Goal: Book appointment/travel/reservation

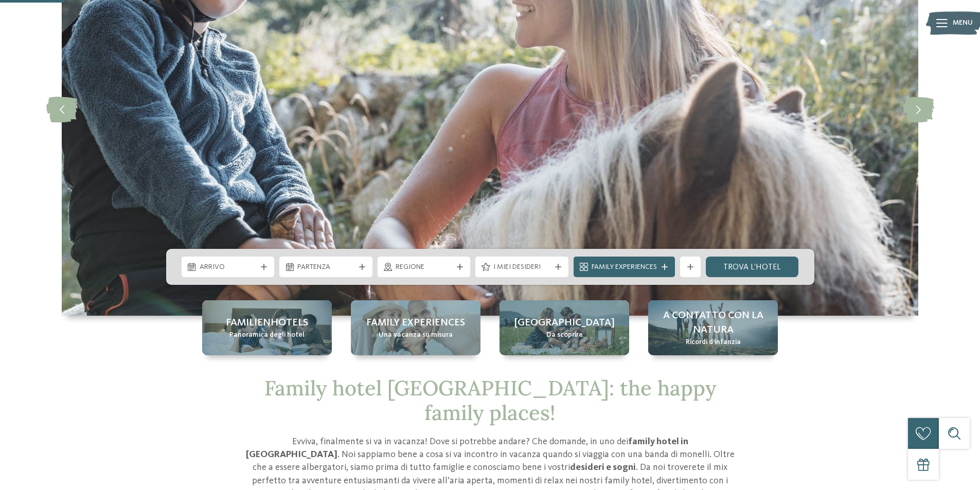
scroll to position [309, 0]
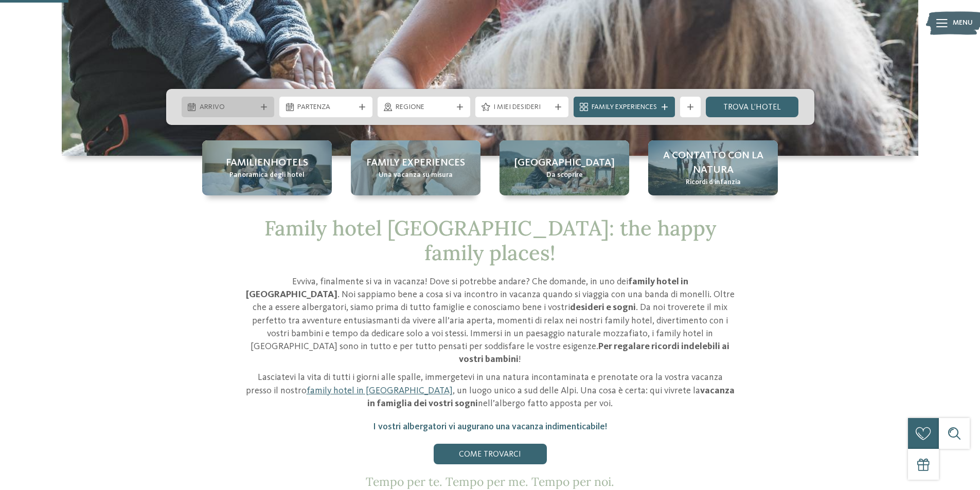
click at [255, 107] on span "Arrivo" at bounding box center [228, 107] width 57 height 10
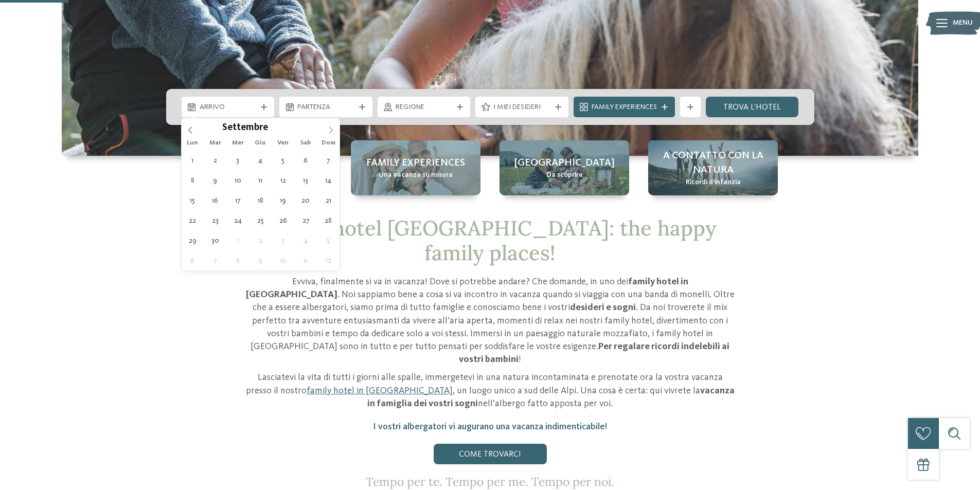
click at [328, 128] on icon at bounding box center [330, 130] width 7 height 7
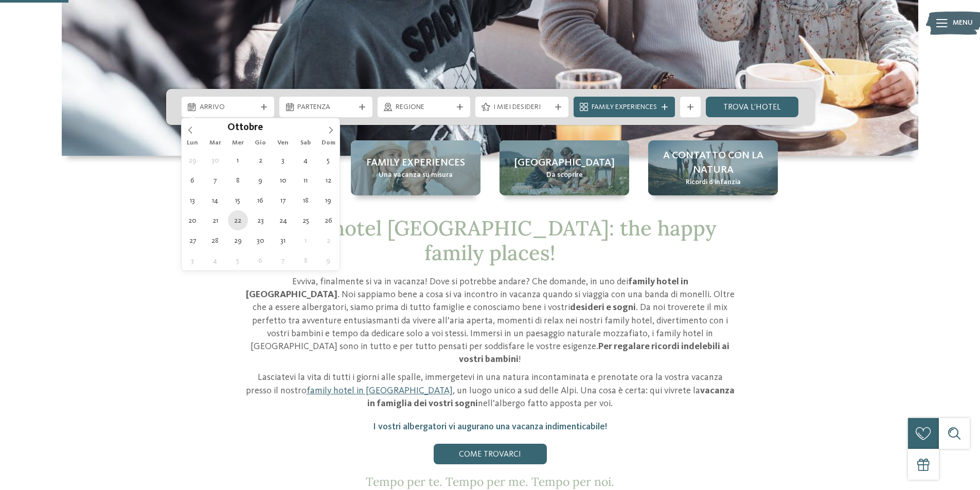
type div "[DATE]"
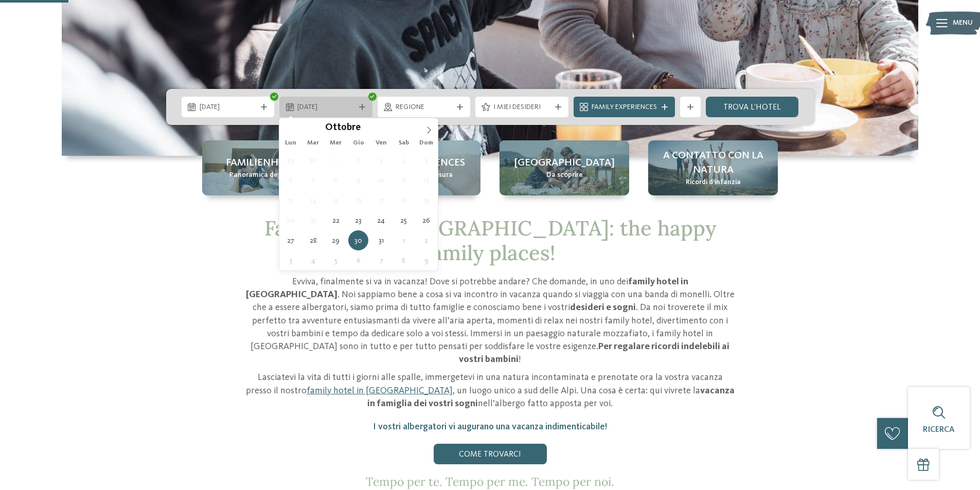
click at [363, 106] on icon at bounding box center [362, 107] width 6 height 6
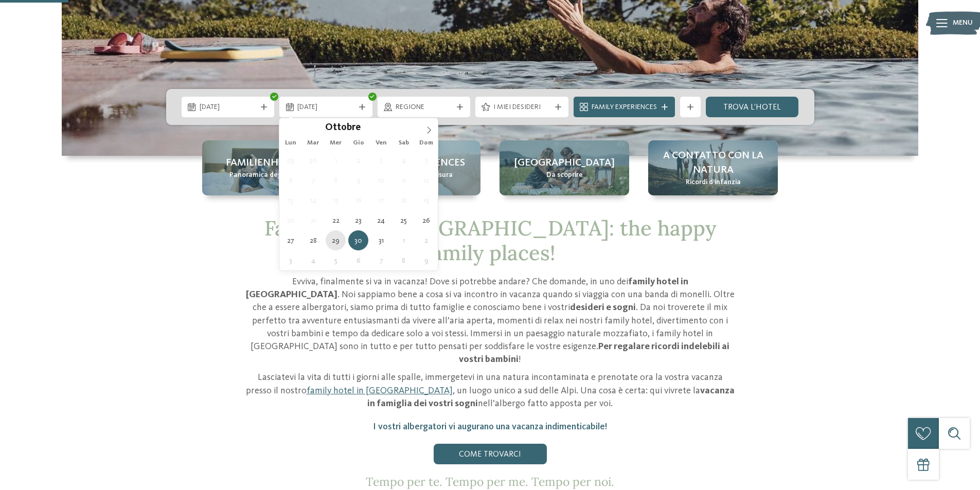
type div "[DATE]"
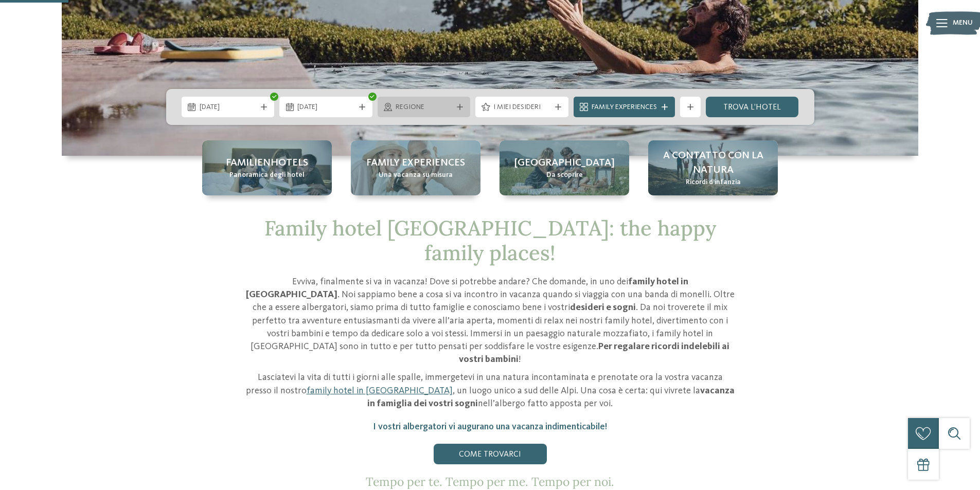
click at [453, 101] on div "Regione" at bounding box center [424, 106] width 62 height 11
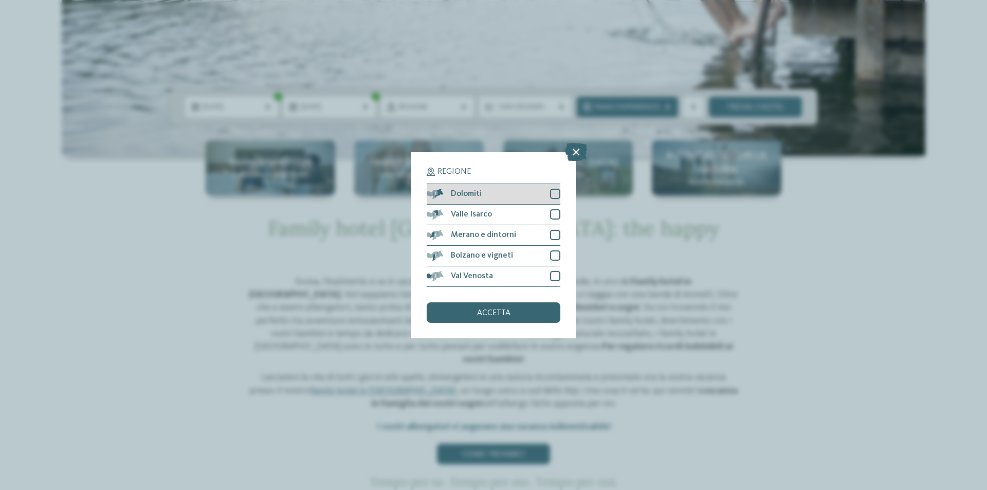
click at [558, 193] on div at bounding box center [555, 194] width 10 height 10
click at [554, 218] on div at bounding box center [555, 214] width 10 height 10
click at [557, 238] on div at bounding box center [555, 235] width 10 height 10
click at [553, 253] on div at bounding box center [555, 255] width 10 height 10
click at [551, 276] on div at bounding box center [555, 276] width 10 height 10
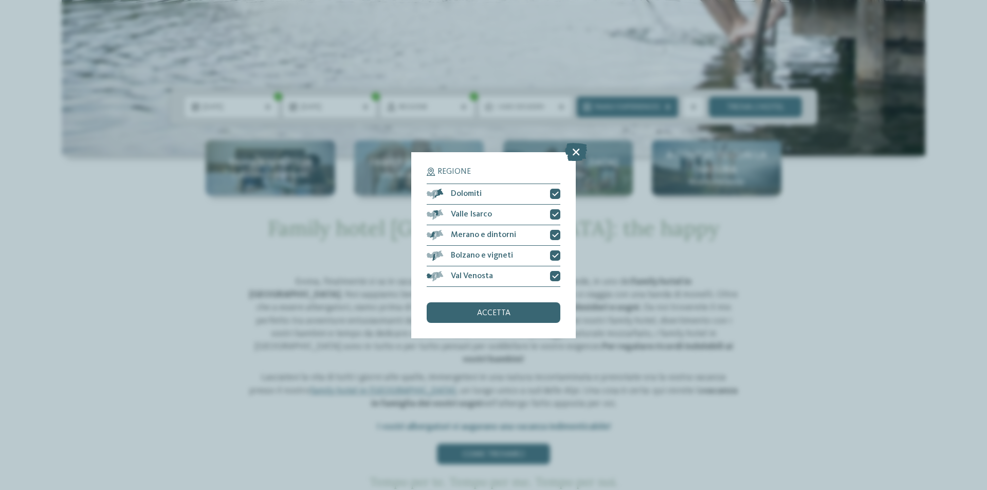
click at [514, 311] on div "accetta" at bounding box center [494, 312] width 134 height 21
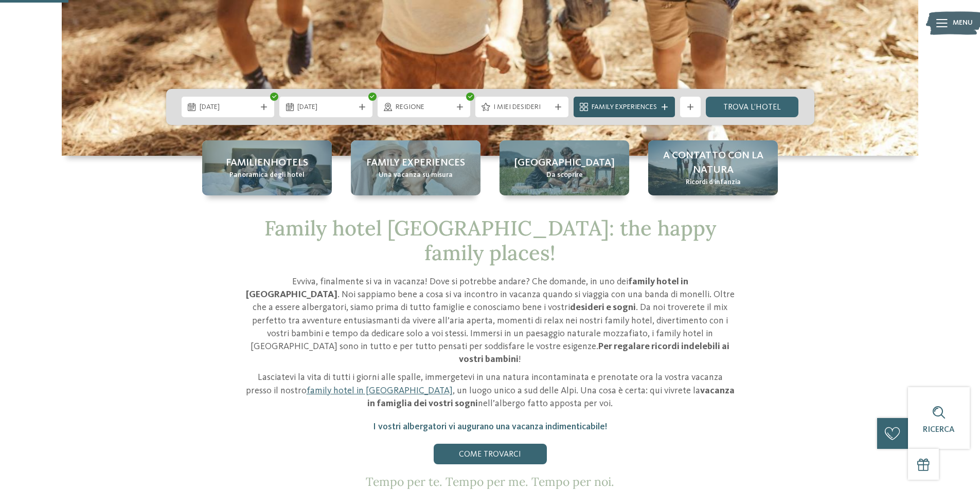
click at [650, 109] on span "Family Experiences" at bounding box center [623, 107] width 65 height 10
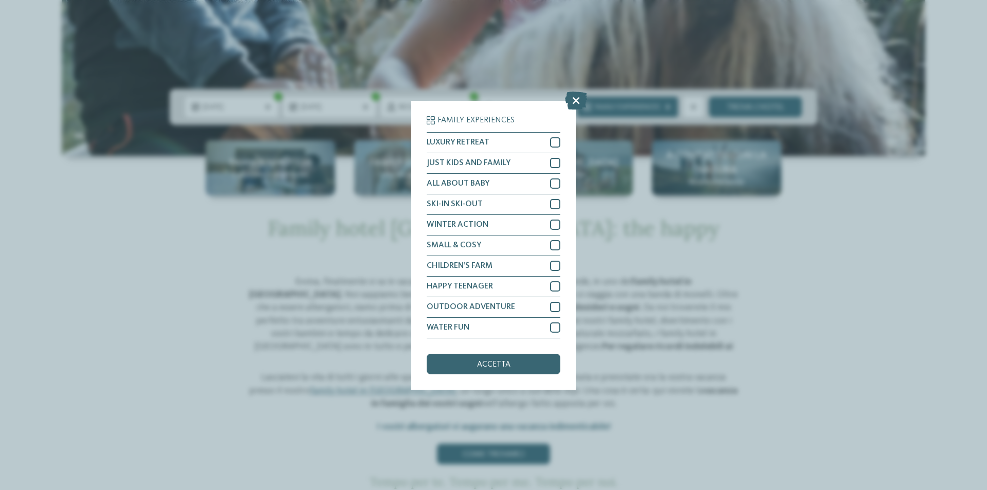
click at [759, 158] on div "Family Experiences LUXURY RETREAT JUST KIDS AND FAMILY" at bounding box center [493, 245] width 987 height 490
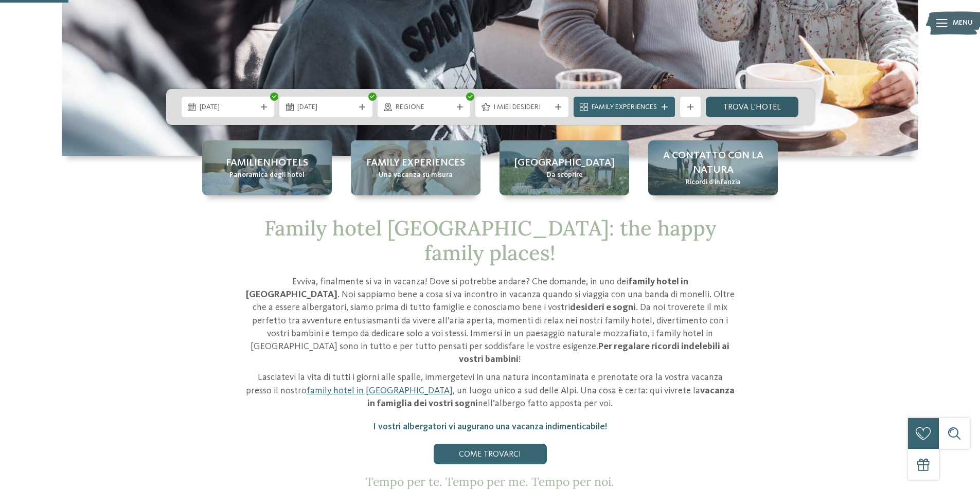
click at [765, 104] on link "trova l’hotel" at bounding box center [752, 107] width 93 height 21
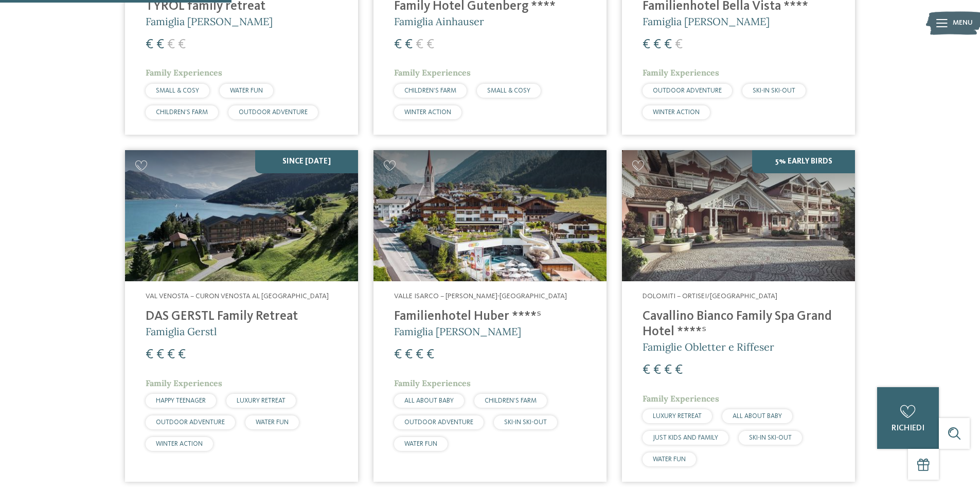
scroll to position [595, 0]
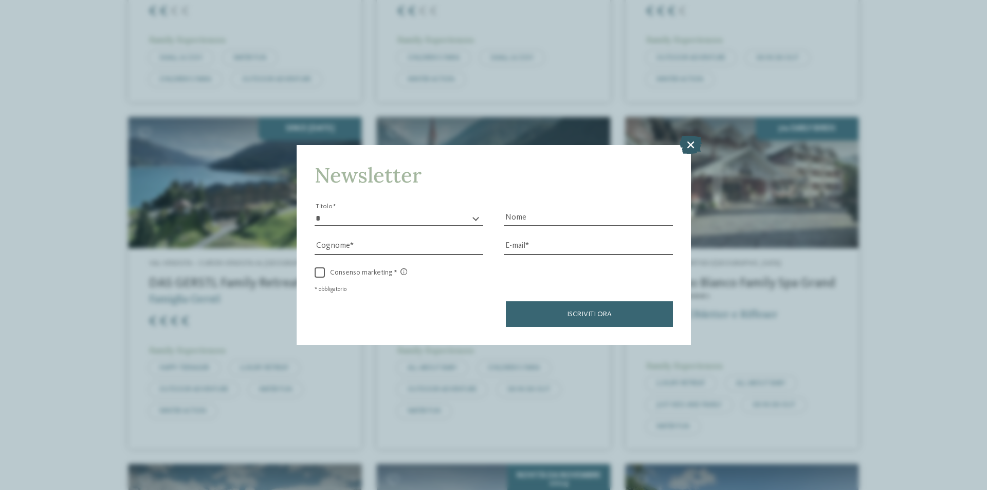
click at [690, 143] on icon at bounding box center [691, 145] width 22 height 18
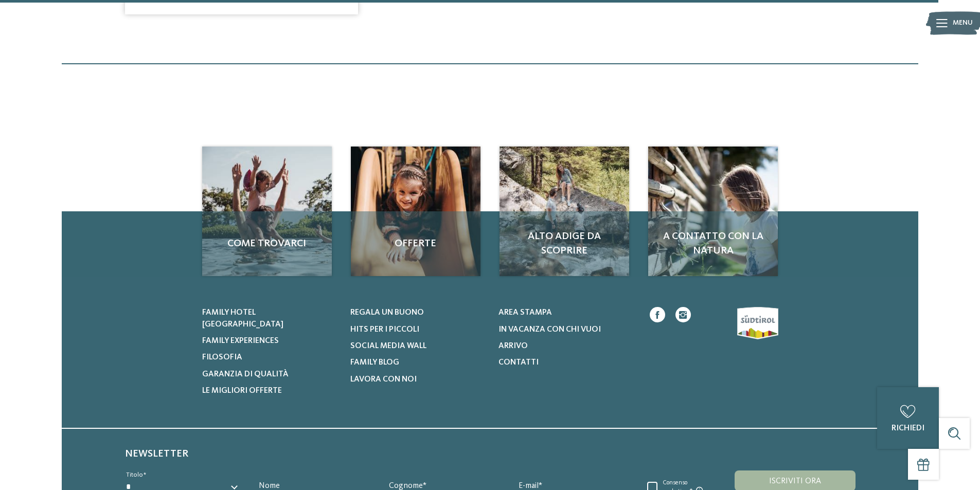
scroll to position [2517, 0]
